Goal: Transaction & Acquisition: Book appointment/travel/reservation

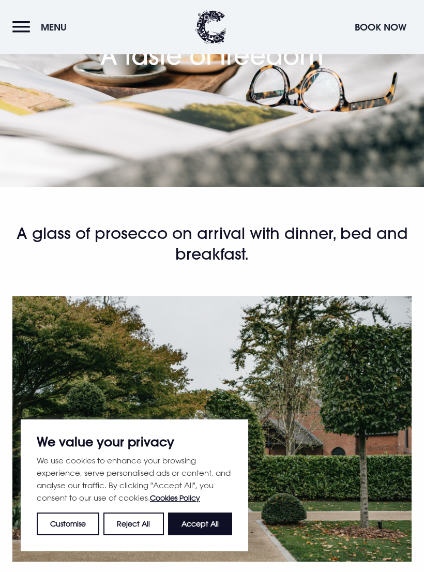
scroll to position [43, 0]
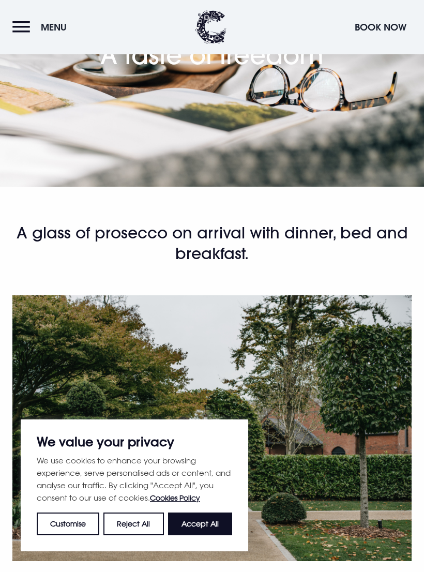
click at [213, 530] on button "Accept All" at bounding box center [200, 524] width 64 height 23
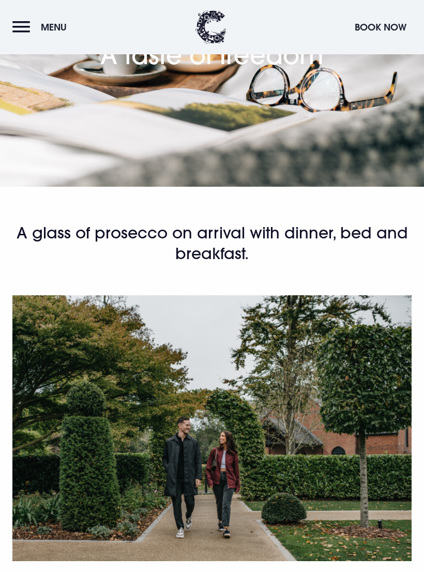
checkbox input "true"
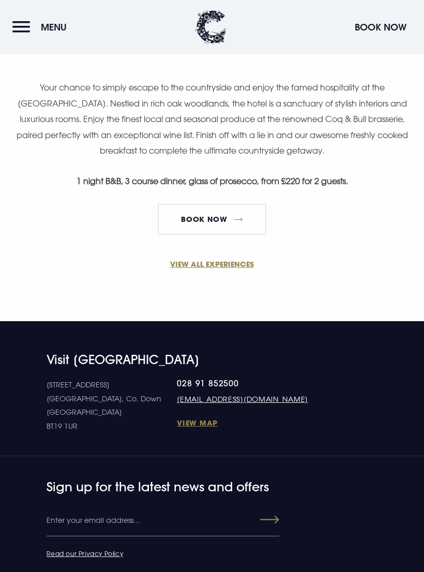
scroll to position [556, 0]
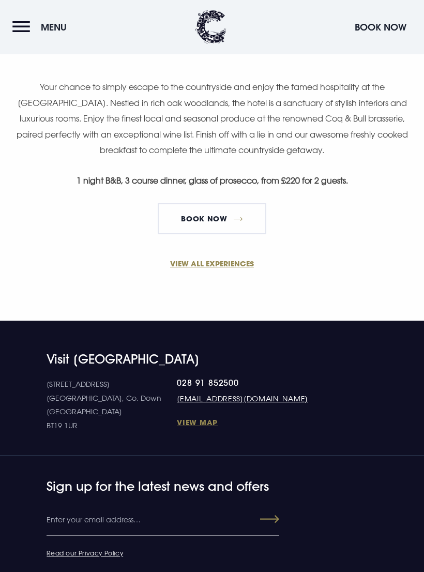
click at [238, 267] on link "VIEW ALL EXPERIENCES" at bounding box center [211, 264] width 399 height 11
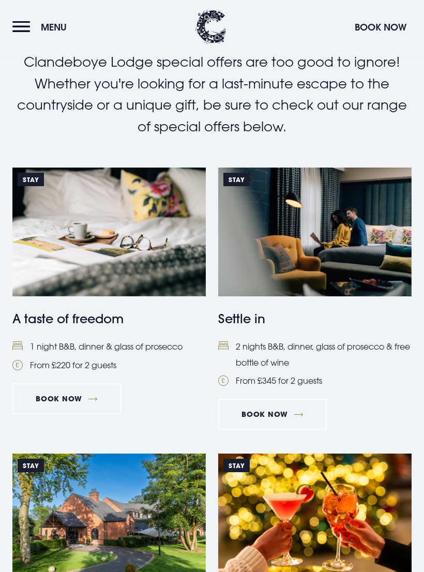
scroll to position [170, 0]
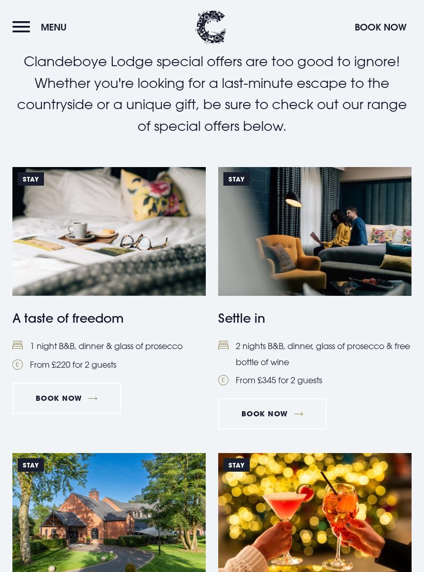
click at [101, 395] on link "Book Now" at bounding box center [66, 398] width 109 height 31
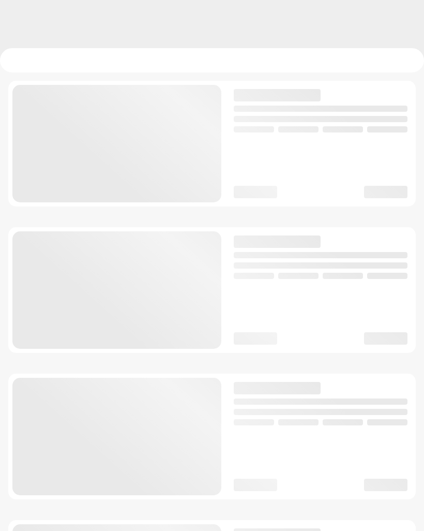
checkbox input "true"
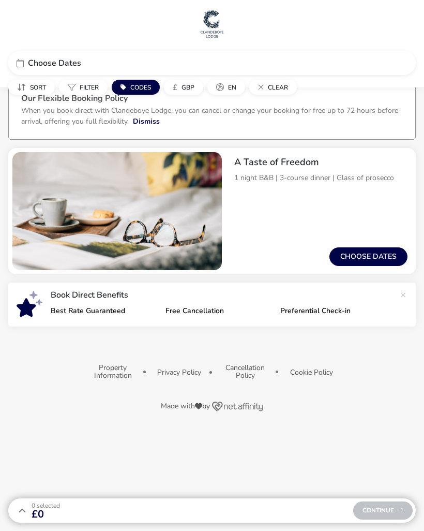
click at [366, 260] on button "Choose dates" at bounding box center [369, 256] width 78 height 19
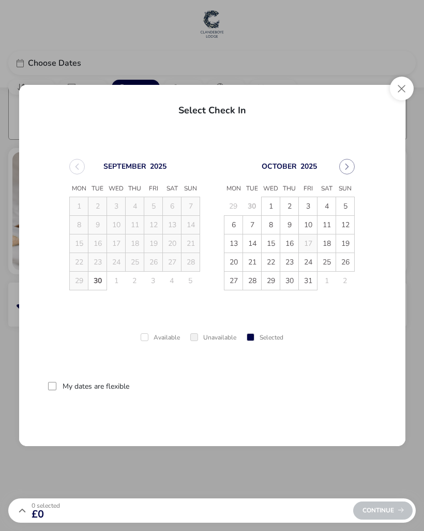
click at [310, 206] on span "3" at bounding box center [308, 206] width 18 height 18
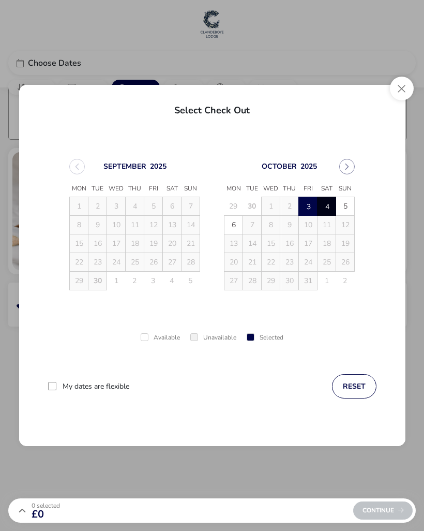
click at [327, 210] on span "4" at bounding box center [327, 207] width 18 height 18
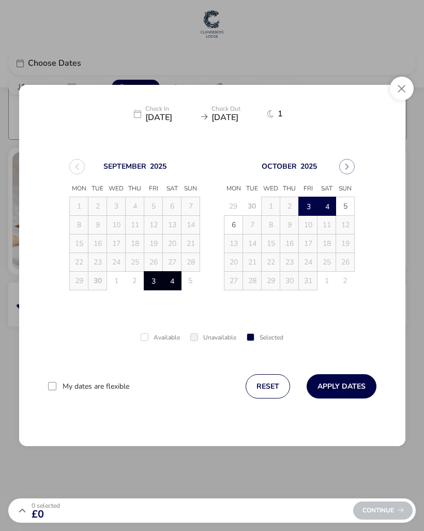
click at [347, 390] on button "Apply Dates" at bounding box center [342, 386] width 70 height 24
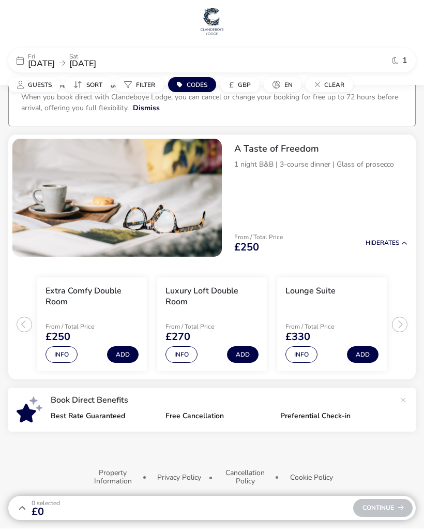
scroll to position [19, 0]
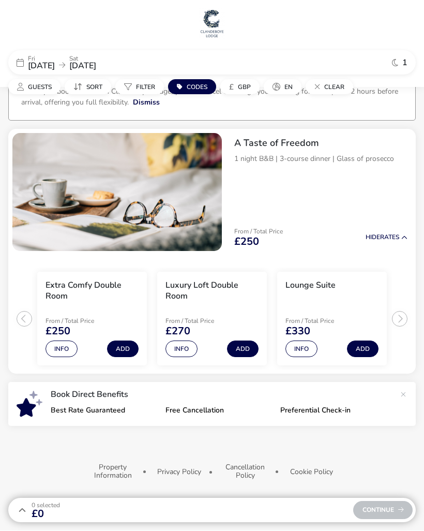
click at [122, 347] on button "Add" at bounding box center [123, 349] width 32 height 17
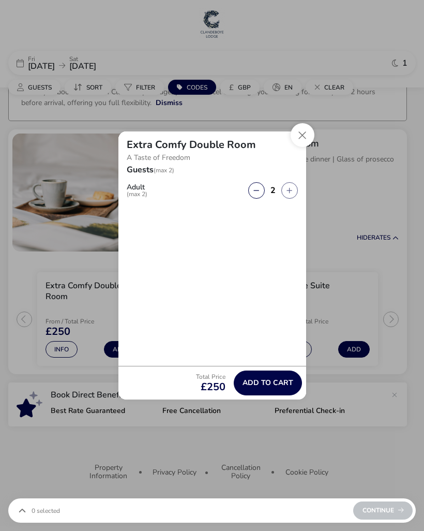
click at [280, 383] on span "Add to cart" at bounding box center [268, 383] width 51 height 8
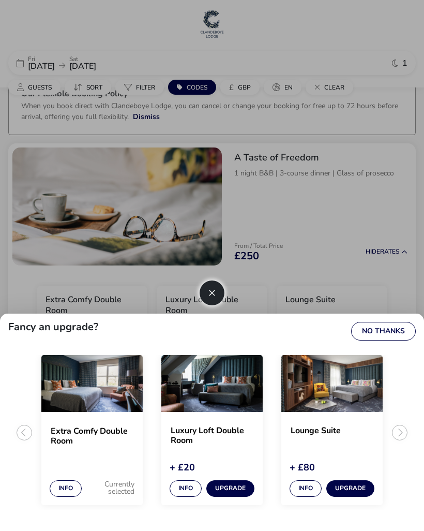
scroll to position [0, 0]
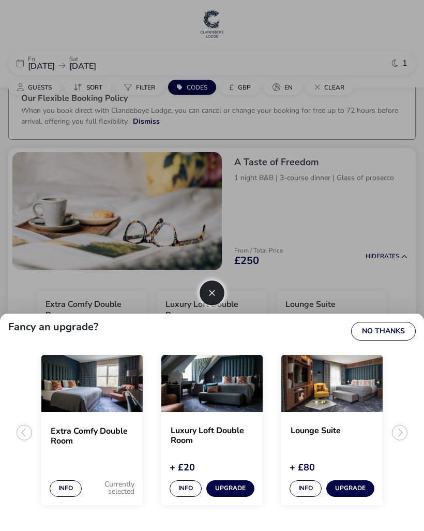
click at [220, 305] on button "button" at bounding box center [212, 292] width 25 height 25
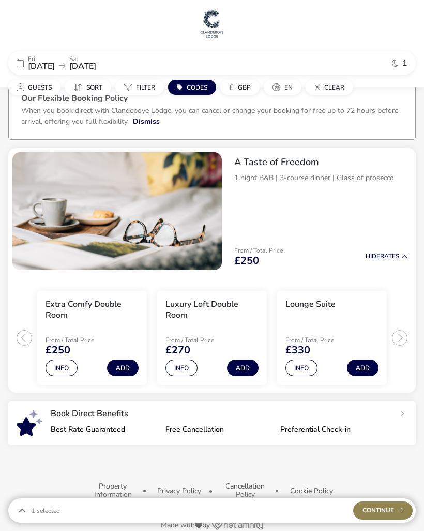
scroll to position [19, 0]
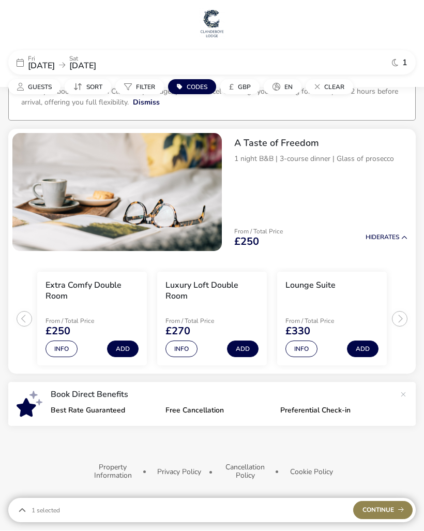
click at [389, 512] on span "Continue" at bounding box center [383, 510] width 41 height 7
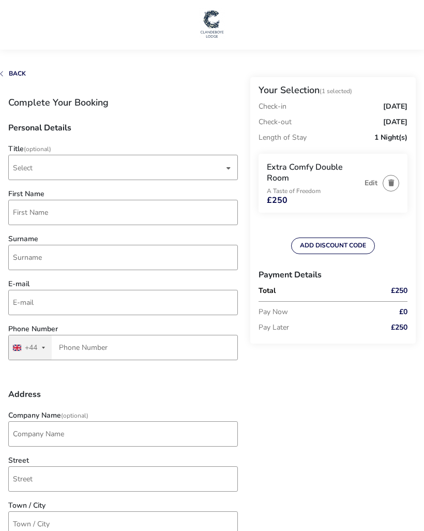
click at [350, 246] on button "ADD DISCOUNT CODE" at bounding box center [333, 245] width 84 height 17
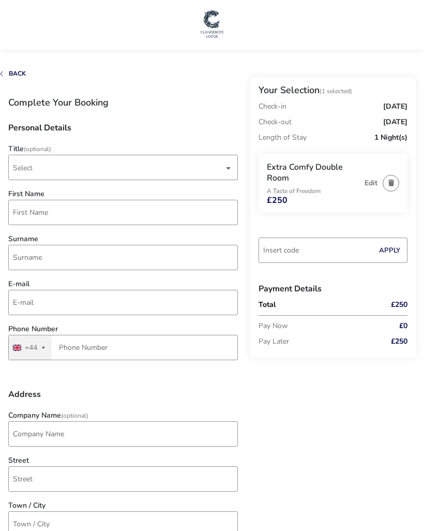
click at [311, 247] on input "Code" at bounding box center [333, 249] width 149 height 25
type input "RORY20"
click at [399, 250] on button "Apply" at bounding box center [390, 251] width 32 height 22
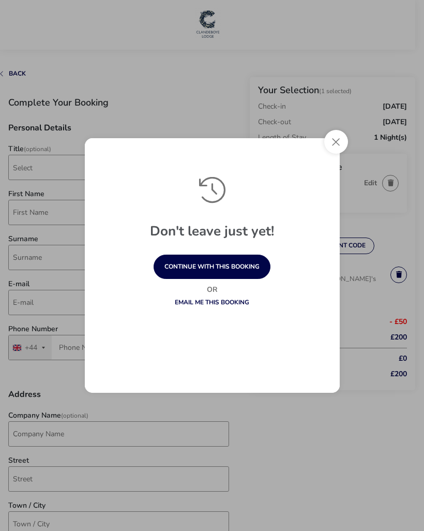
click at [340, 150] on button "Close" at bounding box center [336, 142] width 24 height 24
